Goal: Find specific page/section: Find specific page/section

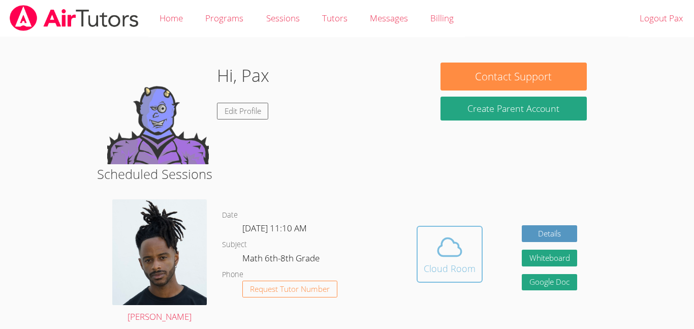
click at [453, 241] on icon at bounding box center [449, 247] width 23 height 18
click at [430, 257] on span at bounding box center [450, 247] width 52 height 28
